Goal: Task Accomplishment & Management: Use online tool/utility

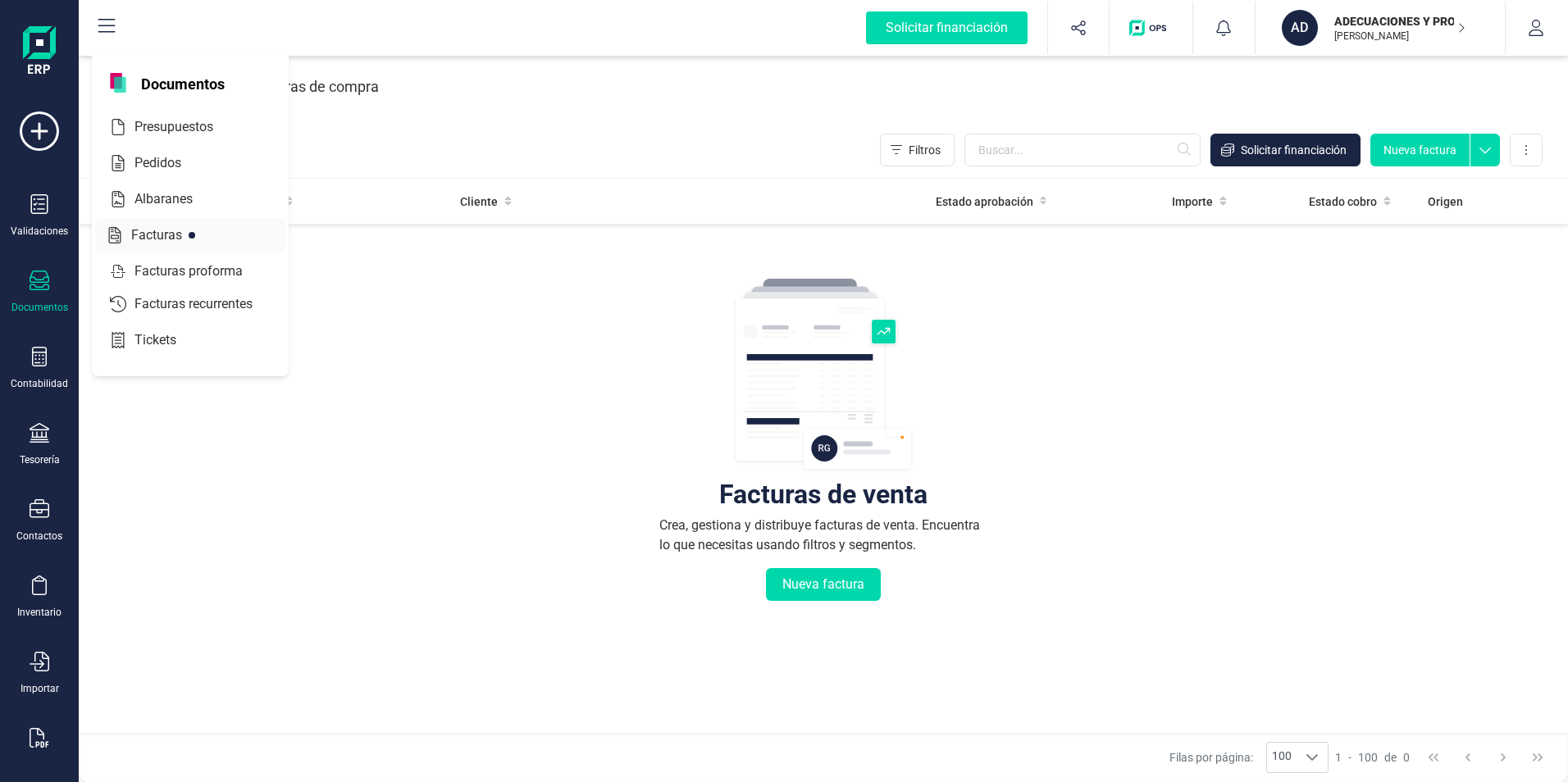
click at [136, 237] on span "Facturas" at bounding box center [167, 235] width 87 height 19
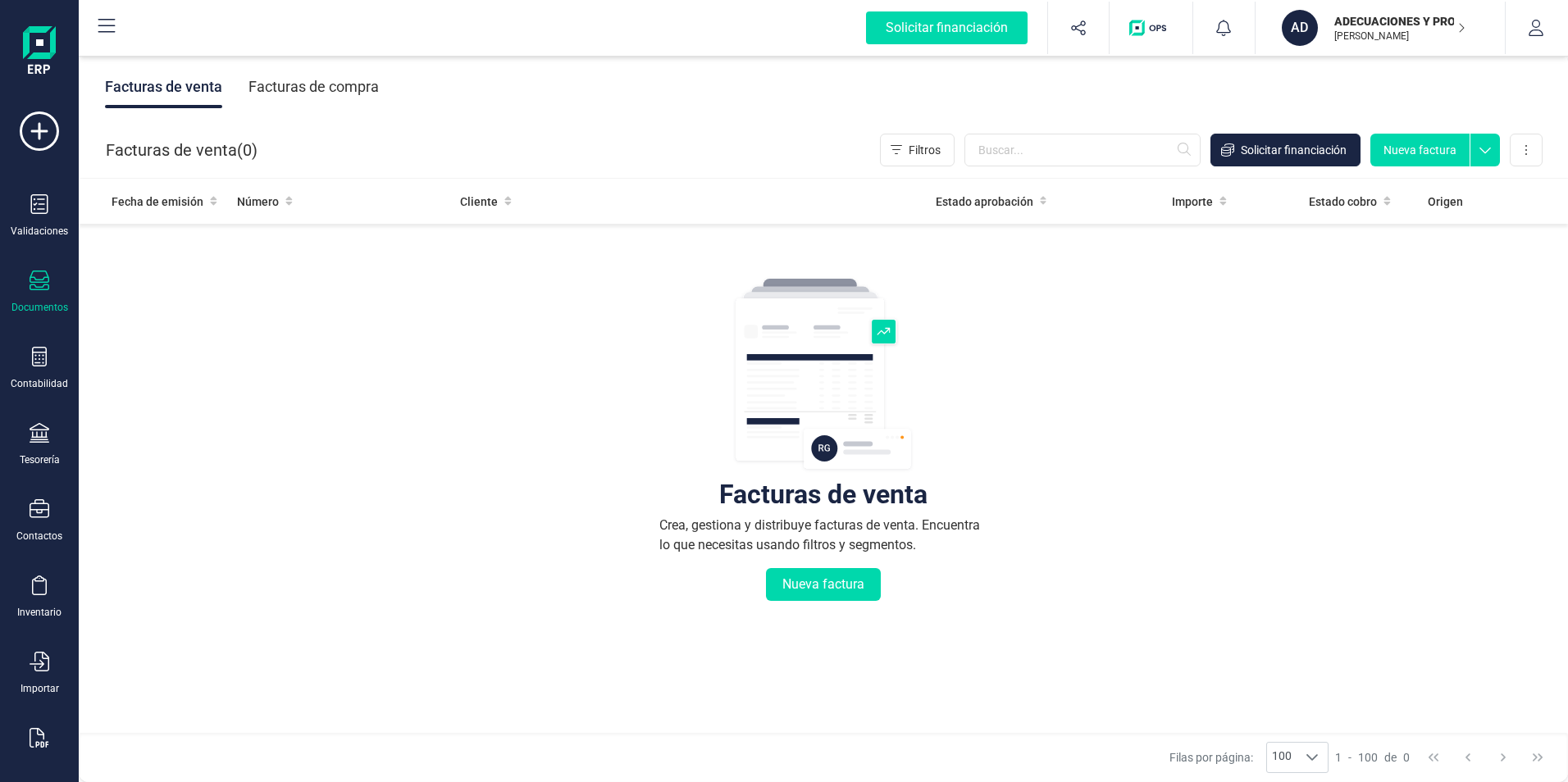
click at [1439, 150] on button "Nueva factura" at bounding box center [1420, 150] width 99 height 33
drag, startPoint x: 60, startPoint y: 563, endPoint x: 68, endPoint y: 561, distance: 8.2
drag, startPoint x: 68, startPoint y: 561, endPoint x: 633, endPoint y: 515, distance: 566.9
click at [633, 515] on div "Facturas de venta Crea, gestiona y distribuye facturas de venta. Encuentra lo q…" at bounding box center [822, 539] width 1423 height 616
click at [334, 78] on div "Facturas de compra" at bounding box center [313, 87] width 130 height 43
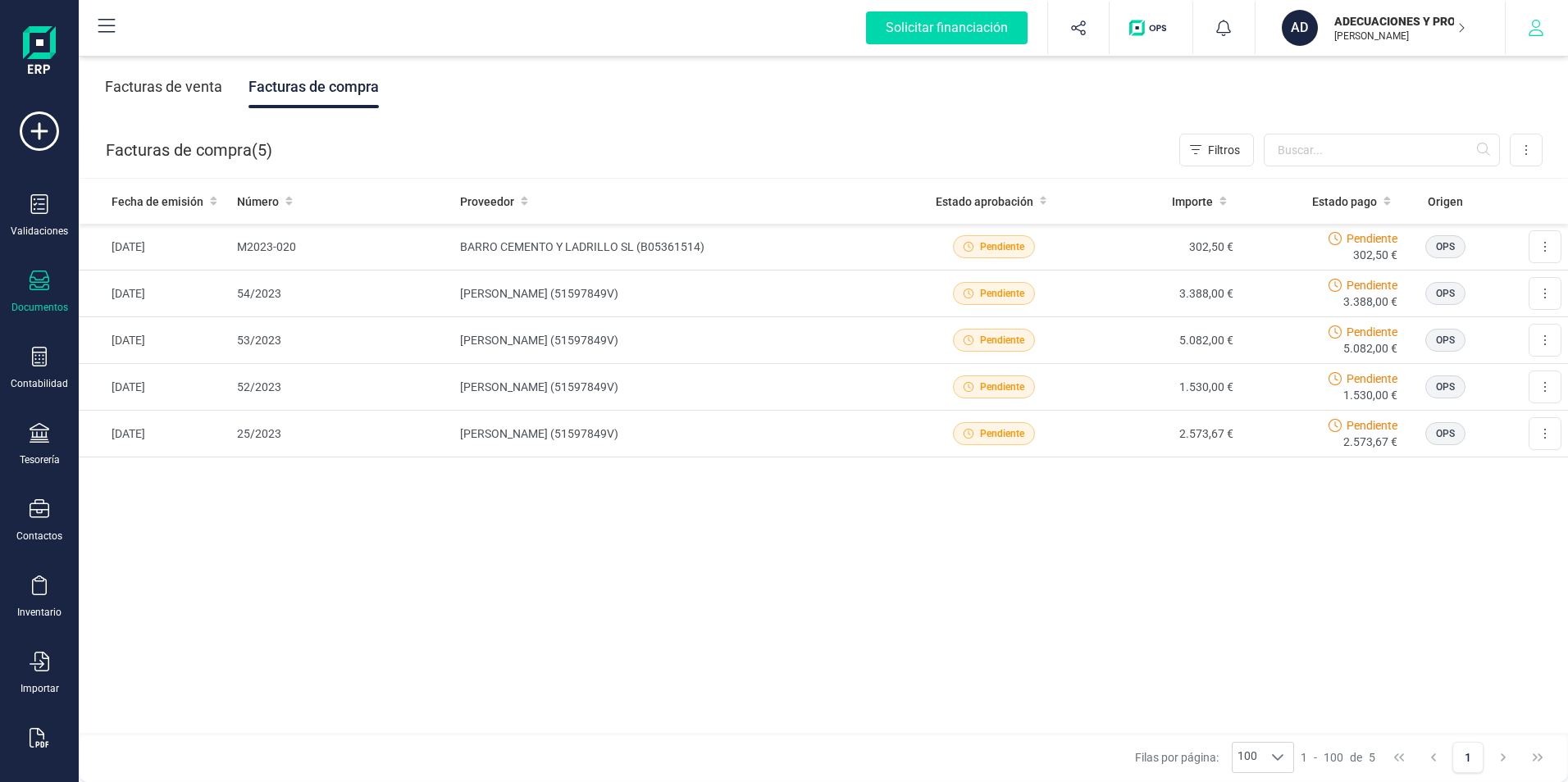
click at [1523, 21] on button "button" at bounding box center [1536, 28] width 61 height 52
click at [906, 97] on div "Facturas de venta Facturas de compra" at bounding box center [823, 87] width 1489 height 69
